Goal: Transaction & Acquisition: Book appointment/travel/reservation

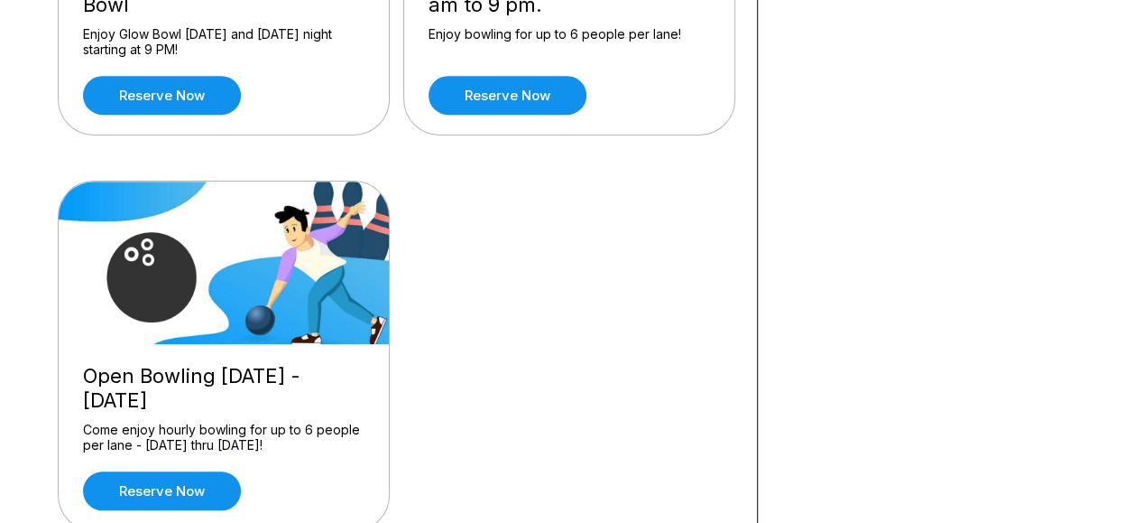
scroll to position [451, 0]
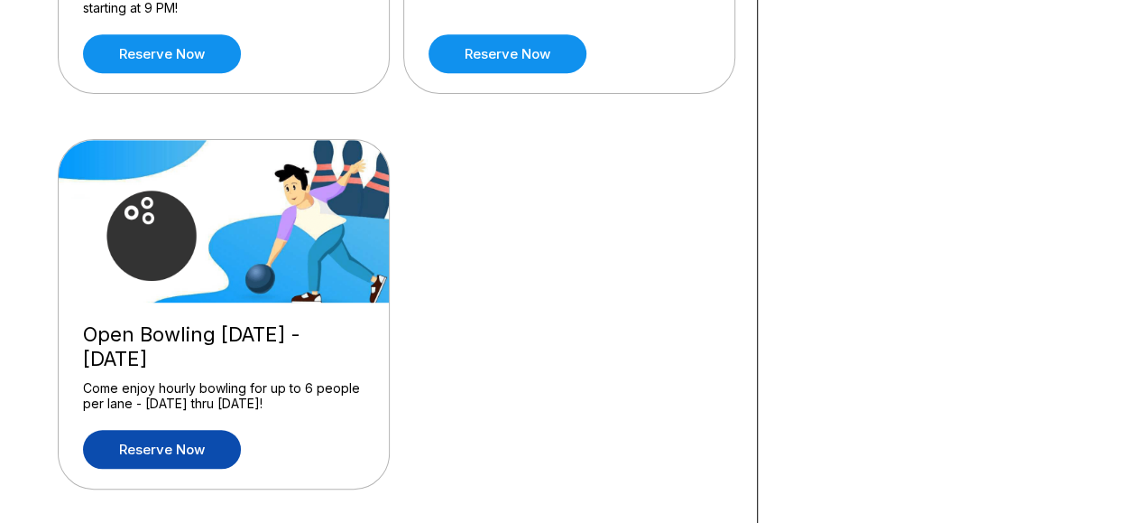
click at [163, 430] on link "Reserve now" at bounding box center [162, 449] width 158 height 39
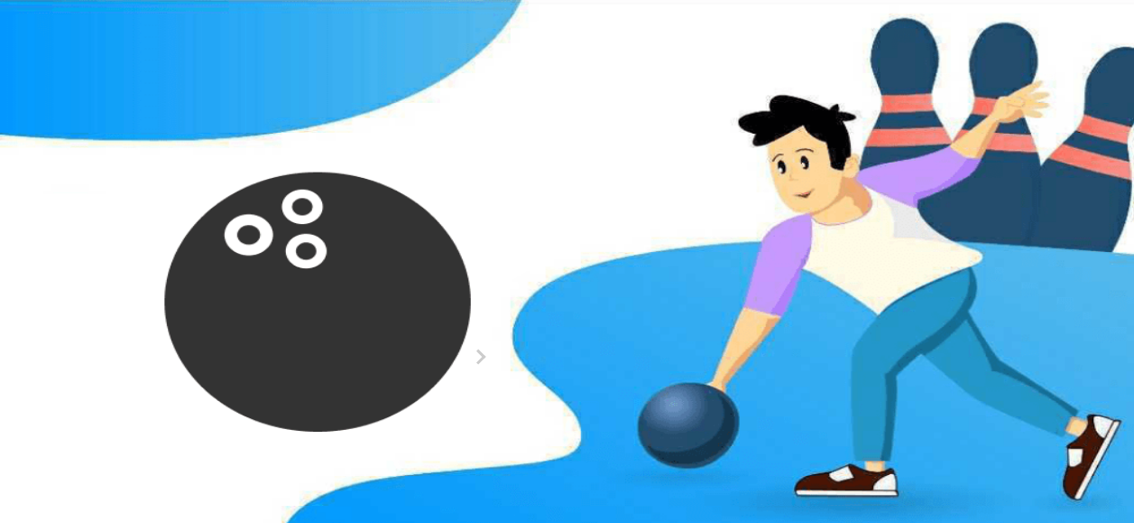
scroll to position [181, 0]
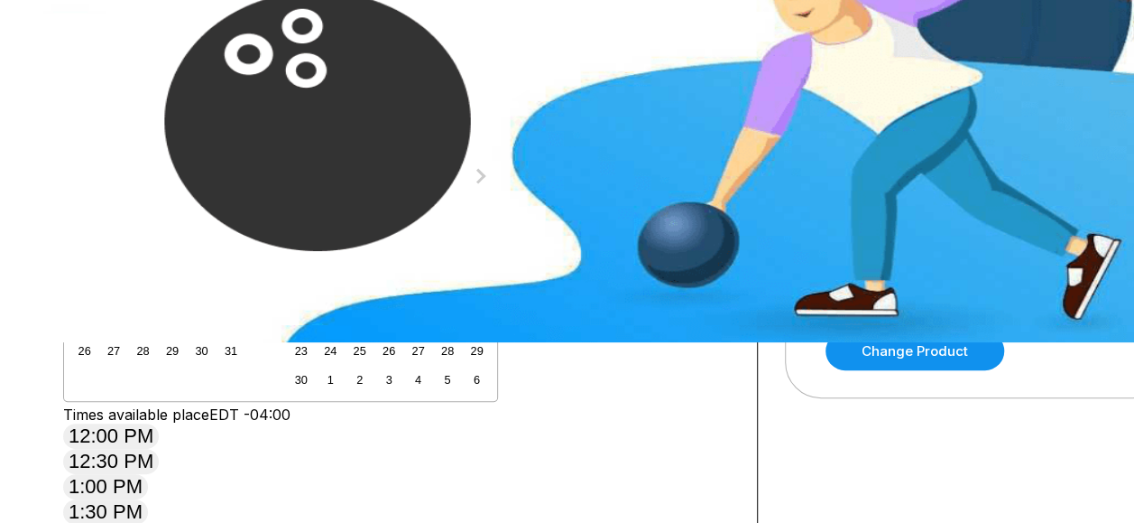
click at [214, 304] on div "16" at bounding box center [202, 292] width 24 height 24
click at [191, 81] on button at bounding box center [203, 71] width 24 height 19
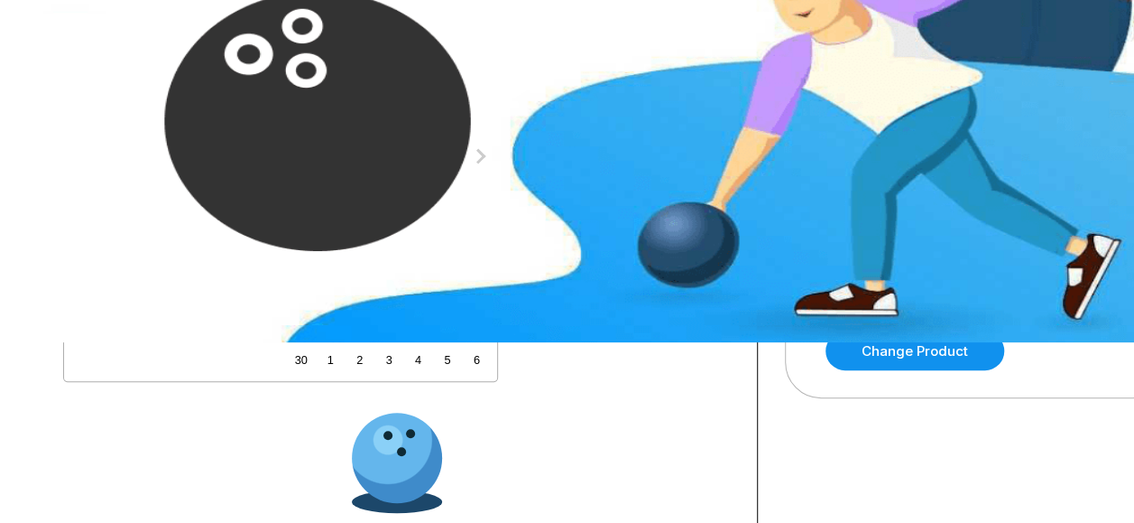
click at [216, 61] on button at bounding box center [228, 51] width 24 height 19
type input "*"
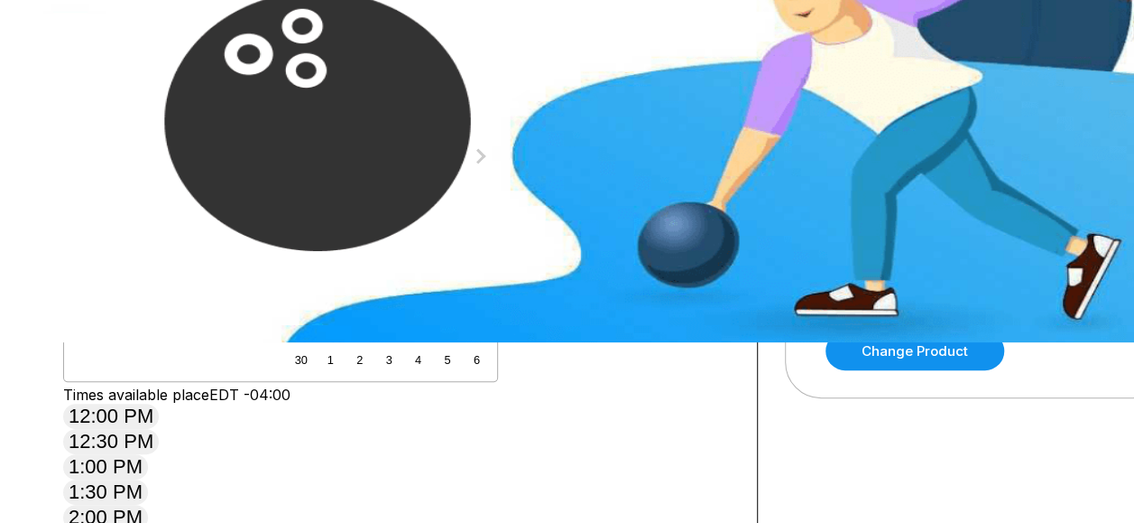
click at [216, 120] on button at bounding box center [203, 110] width 24 height 19
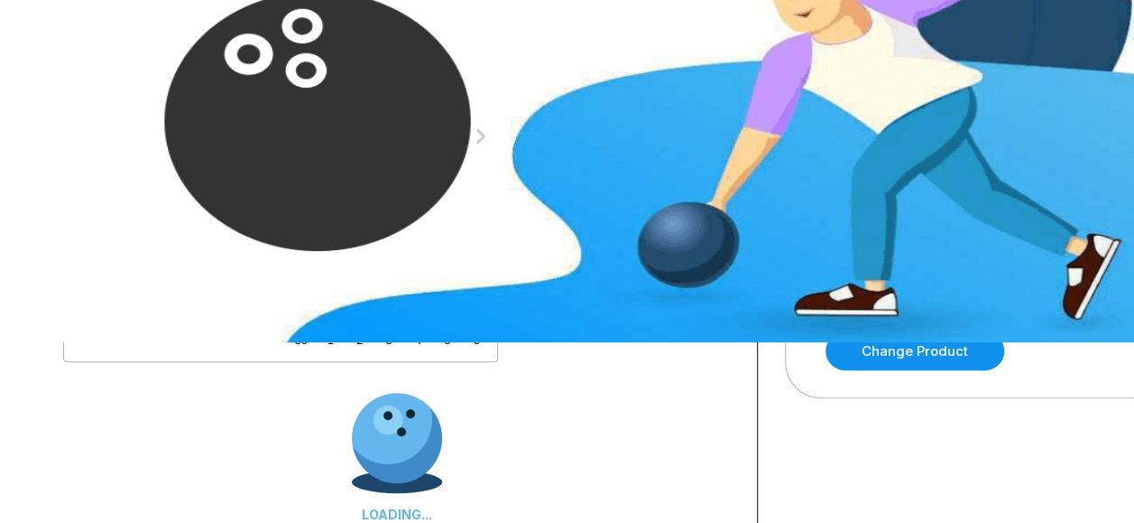
type input "***"
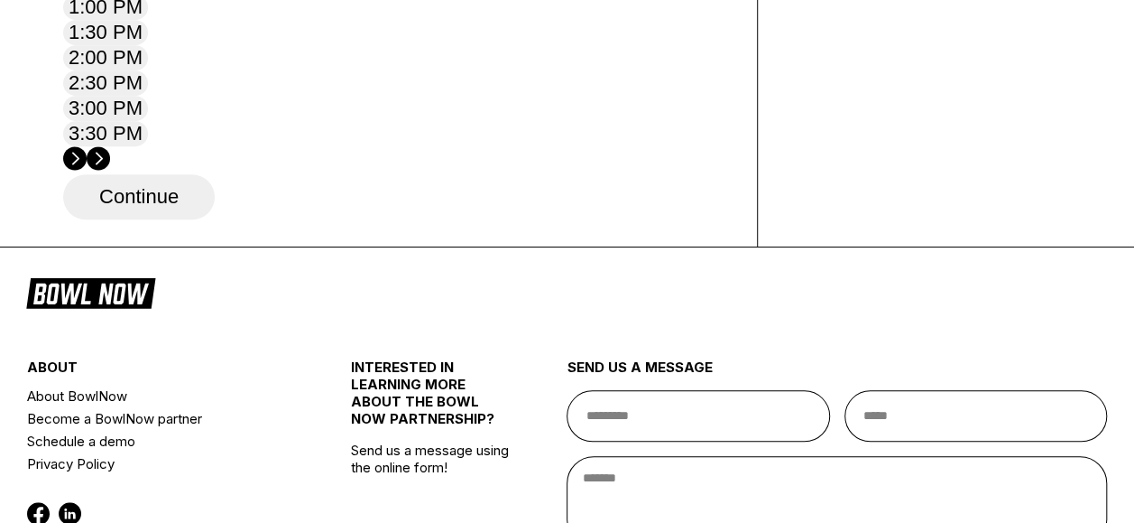
scroll to position [632, 0]
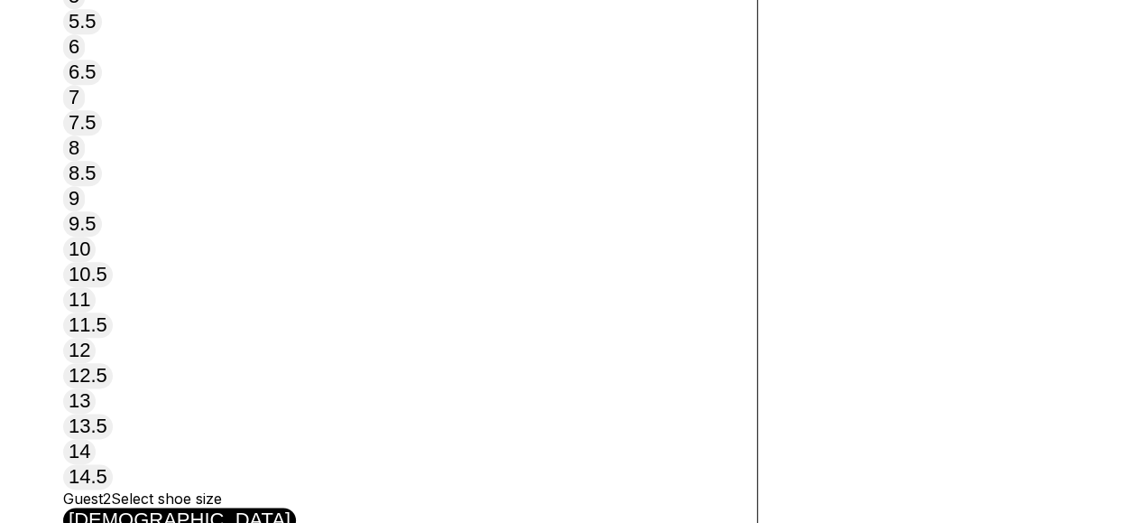
scroll to position [896, 0]
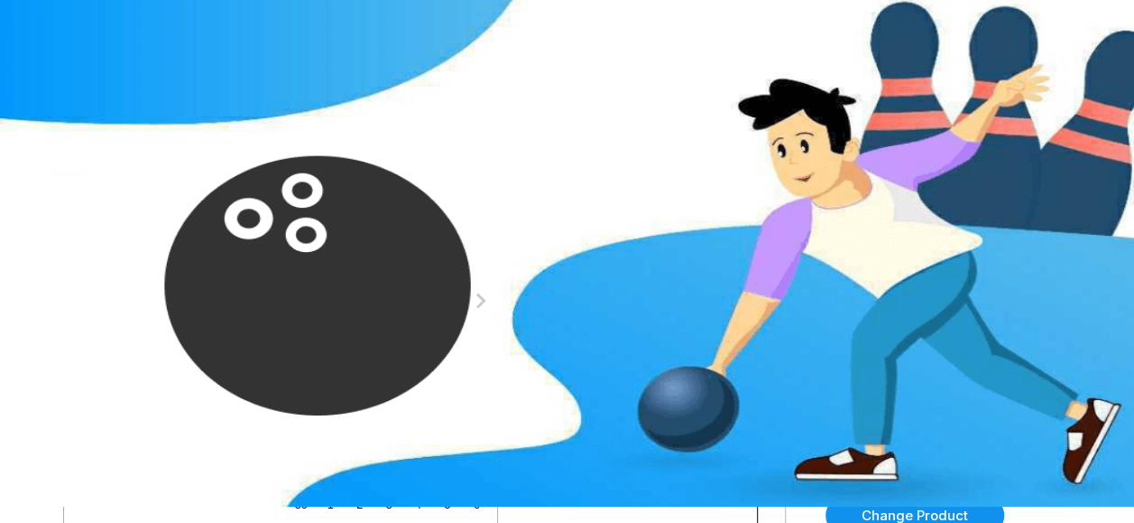
scroll to position [0, 0]
